Goal: Information Seeking & Learning: Learn about a topic

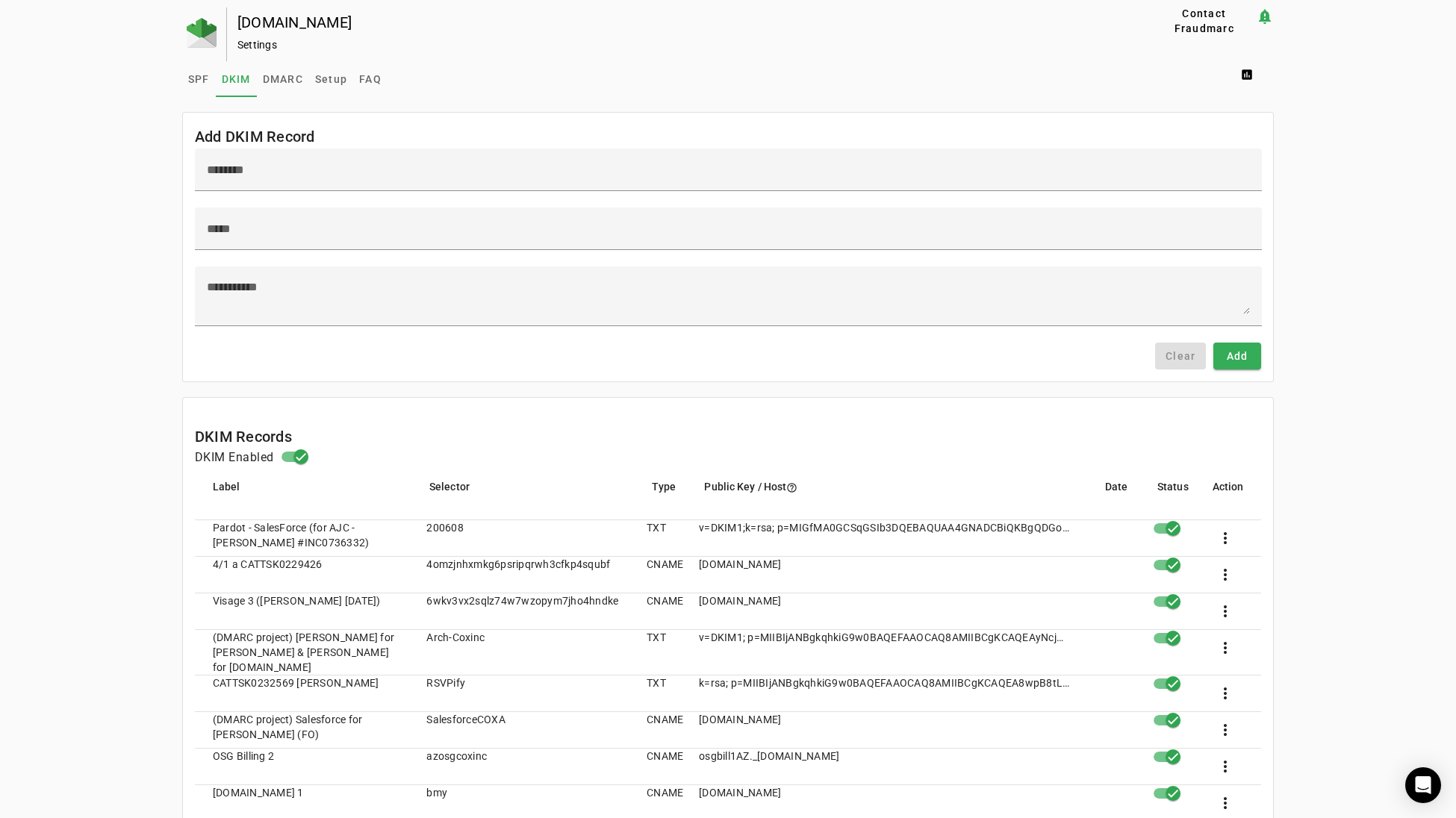
scroll to position [826, 0]
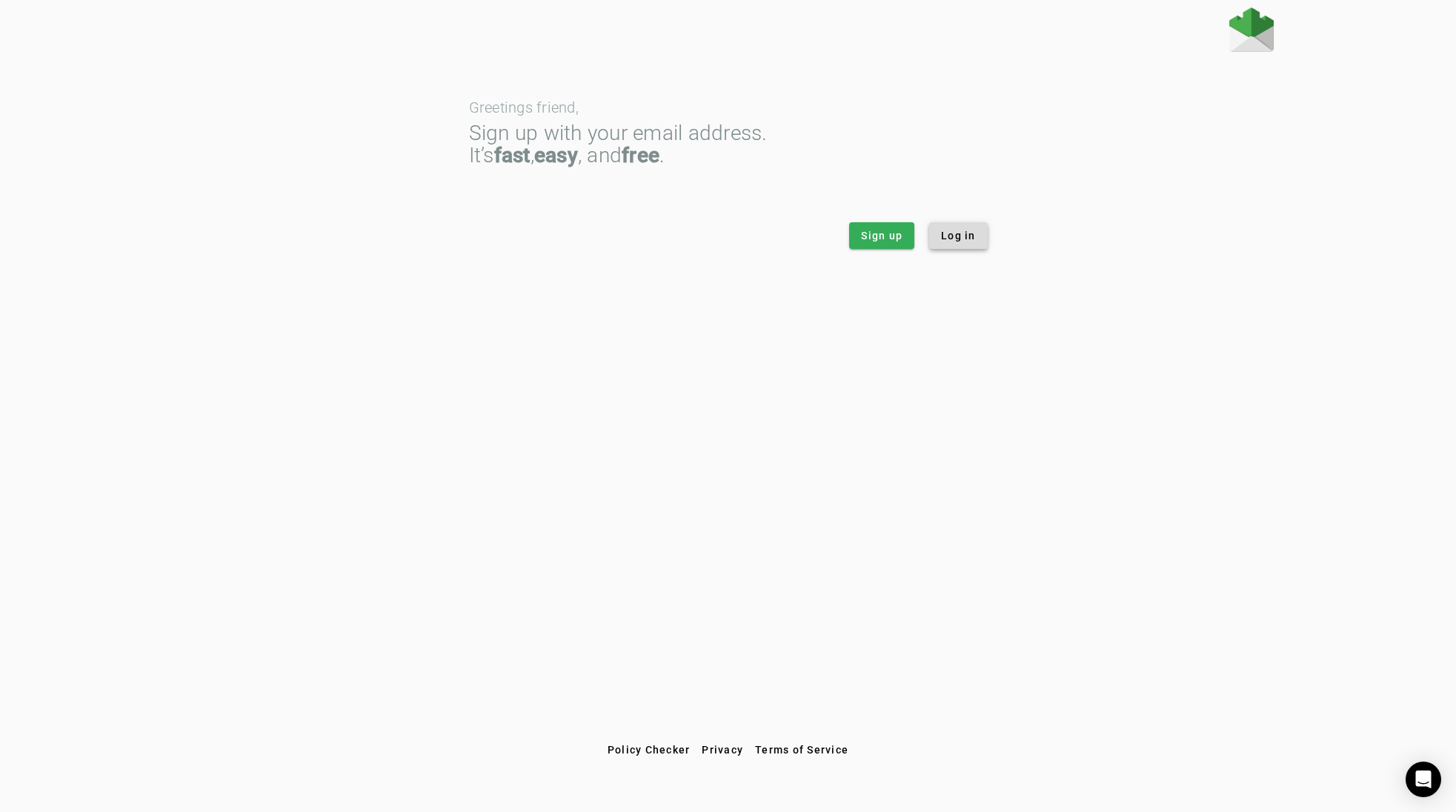
click at [974, 222] on span at bounding box center [958, 235] width 59 height 35
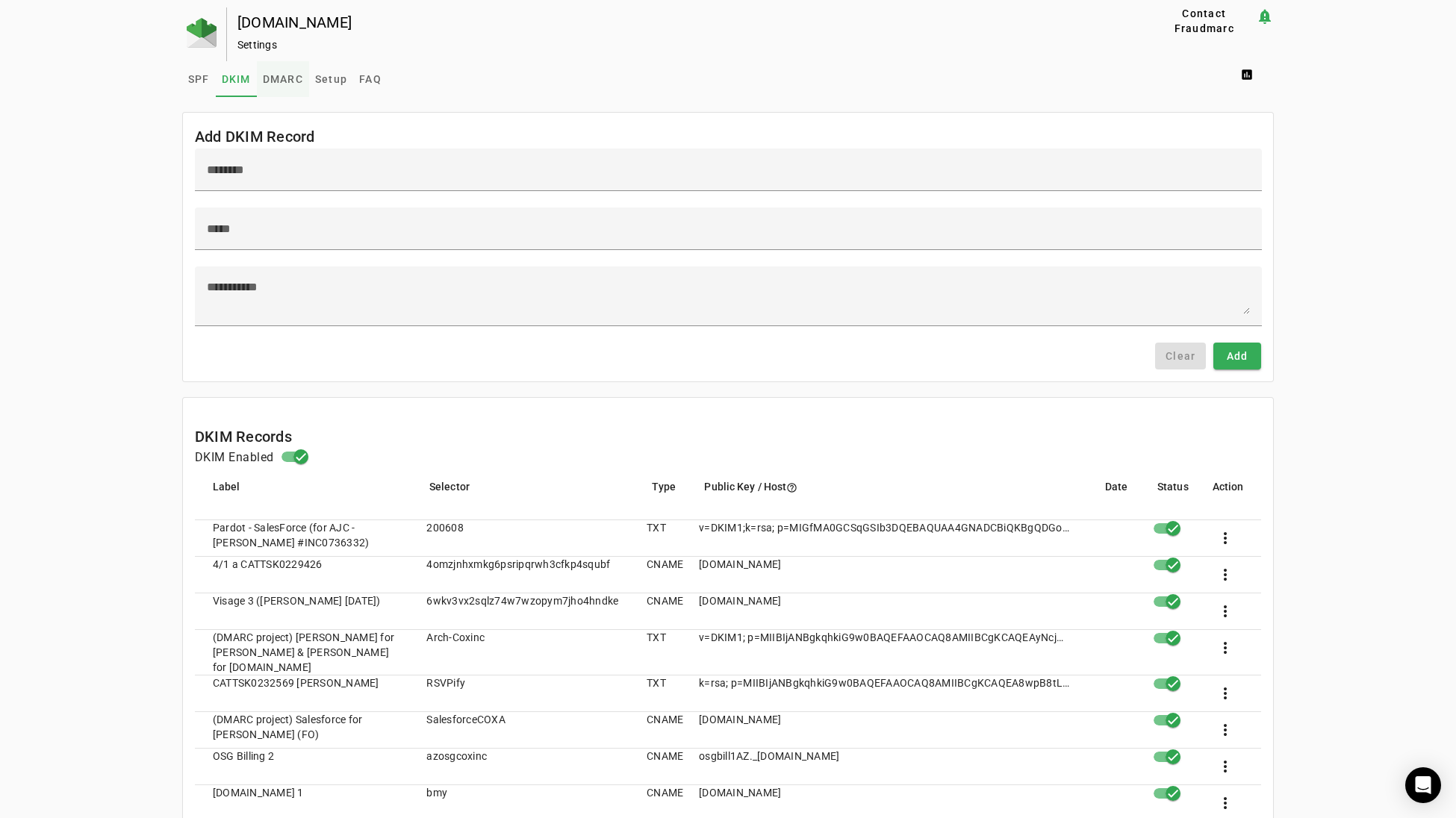
click at [272, 77] on span "DMARC" at bounding box center [283, 79] width 40 height 10
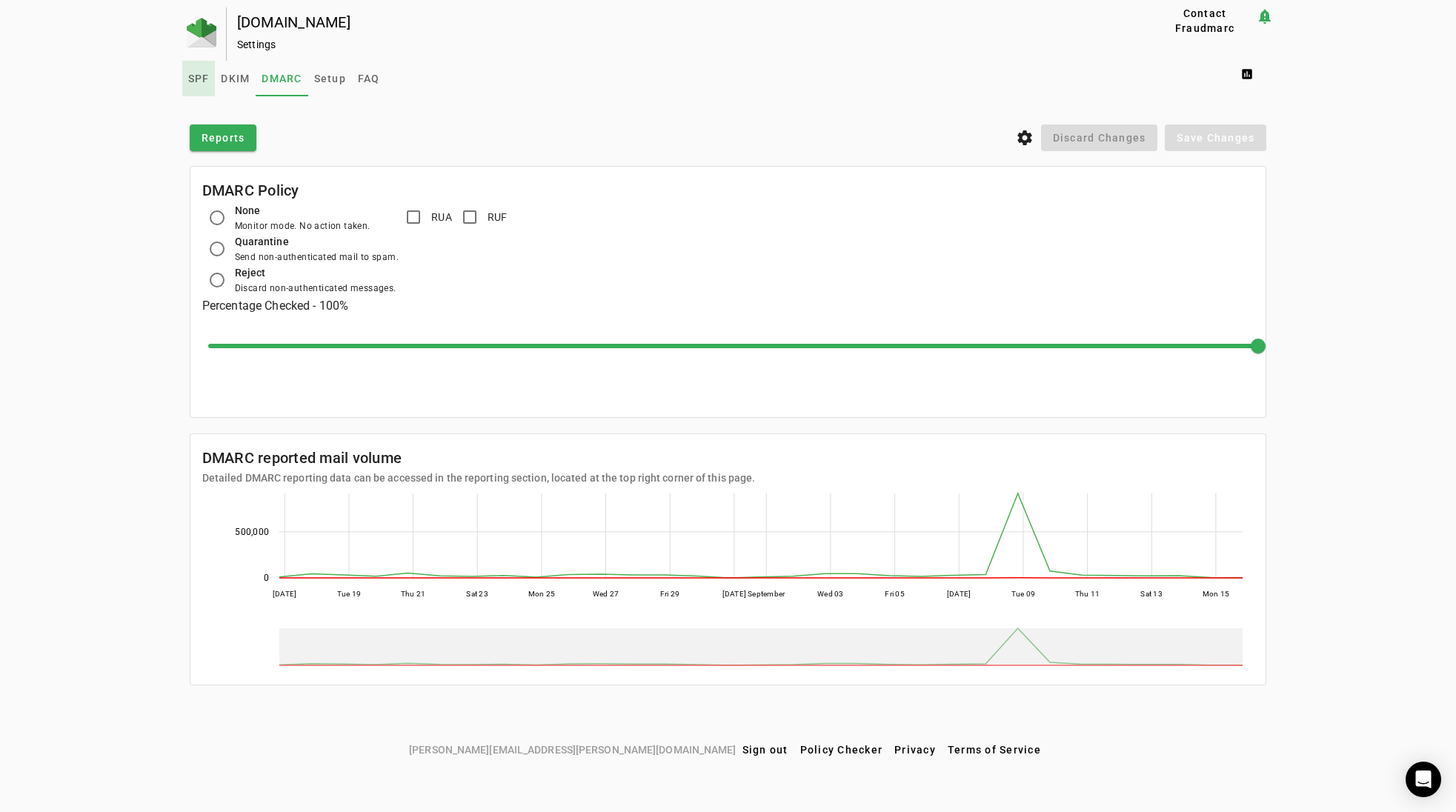
click at [201, 73] on span "SPF" at bounding box center [199, 78] width 22 height 10
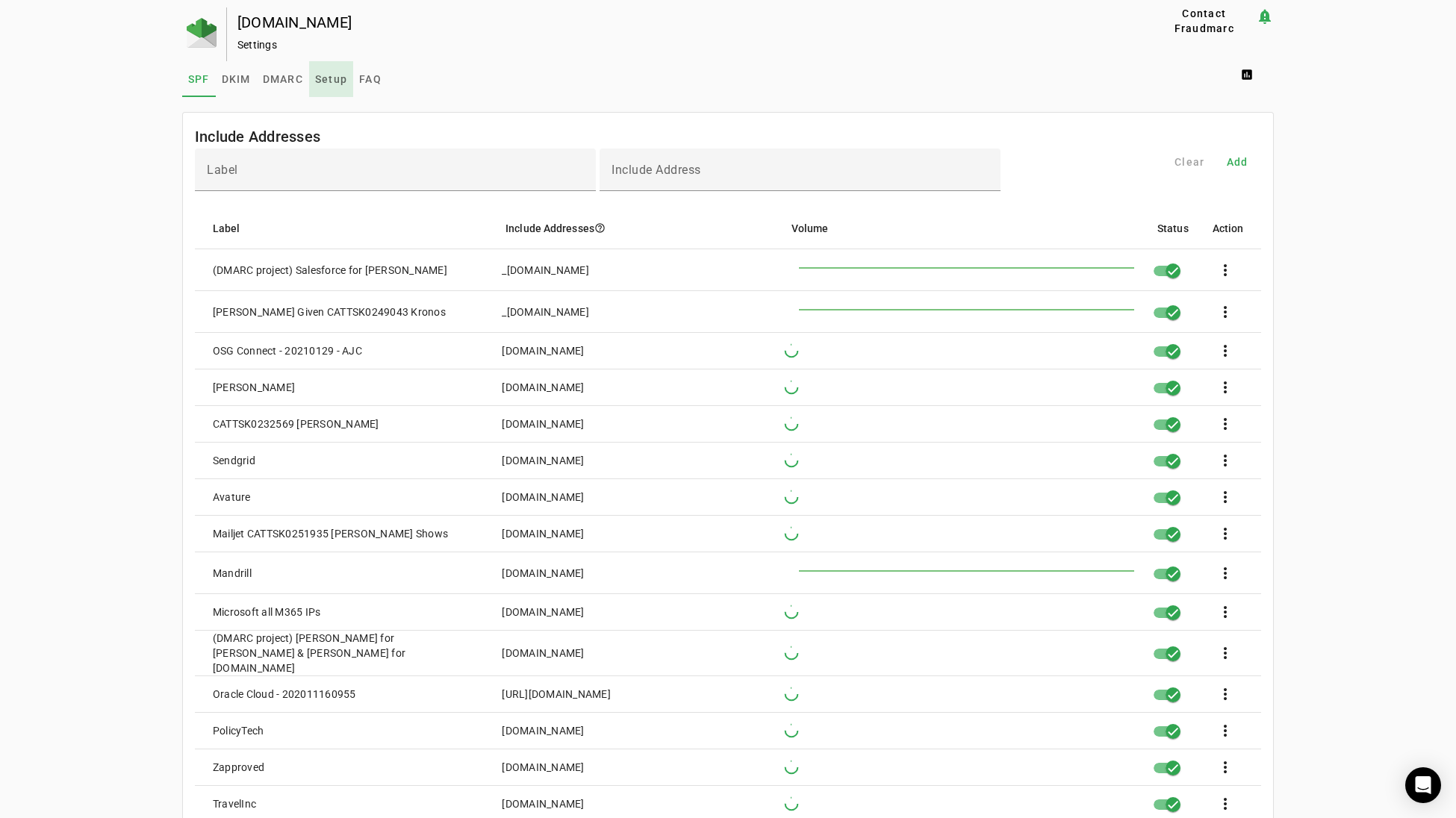
click at [331, 75] on span "Setup" at bounding box center [331, 79] width 32 height 10
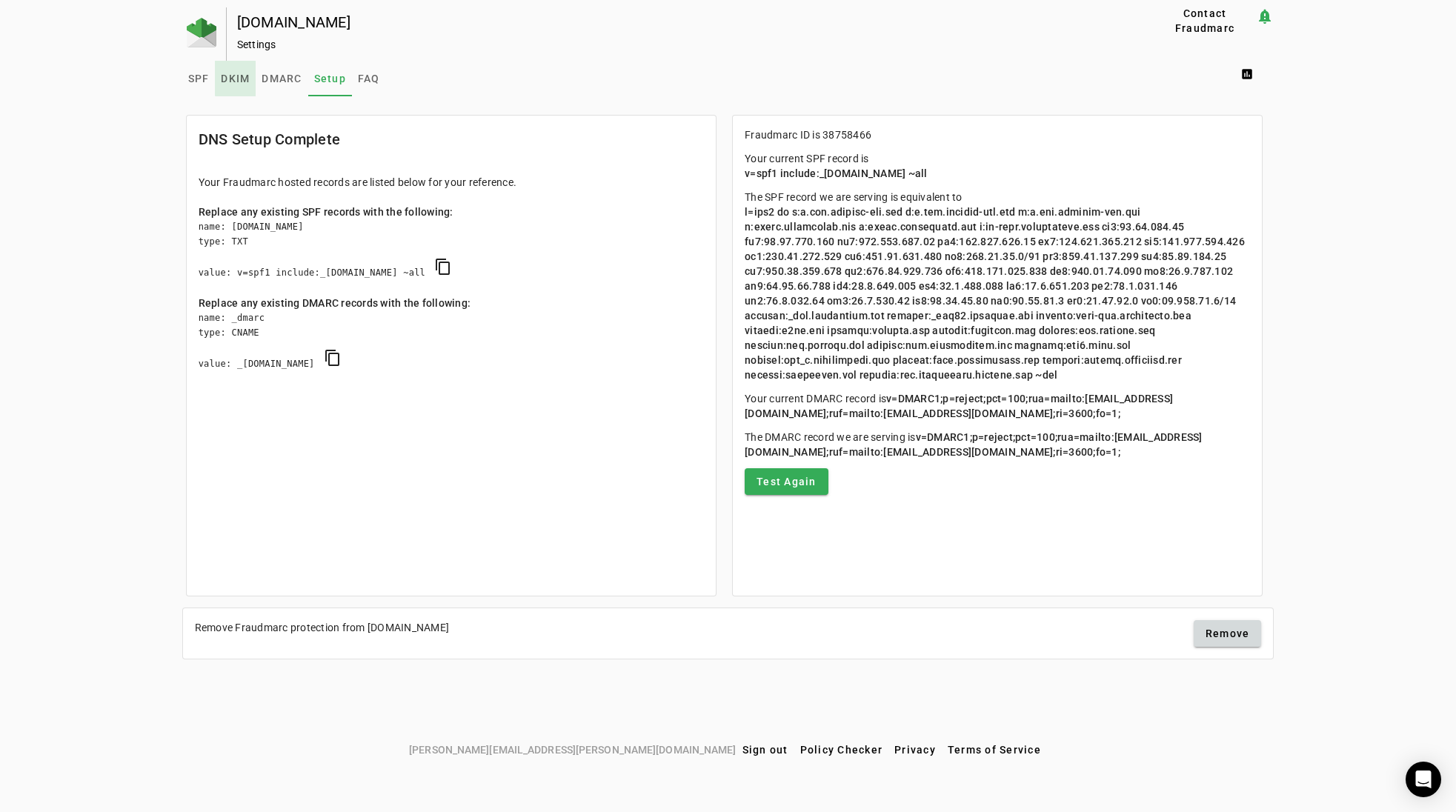
click at [238, 77] on span "DKIM" at bounding box center [235, 78] width 29 height 10
